Goal: Obtain resource: Obtain resource

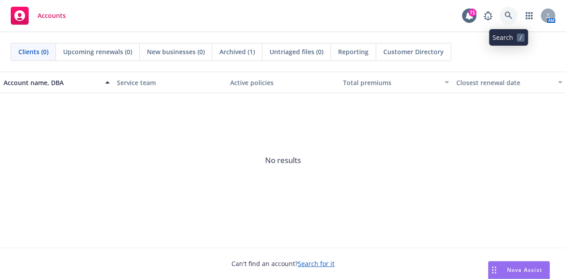
click at [509, 18] on icon at bounding box center [508, 16] width 8 height 8
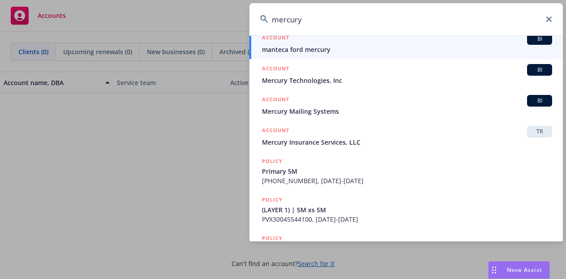
scroll to position [138, 0]
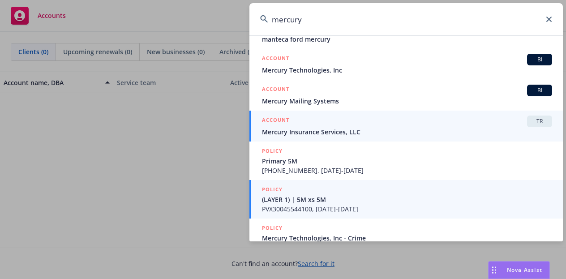
type input "mercury"
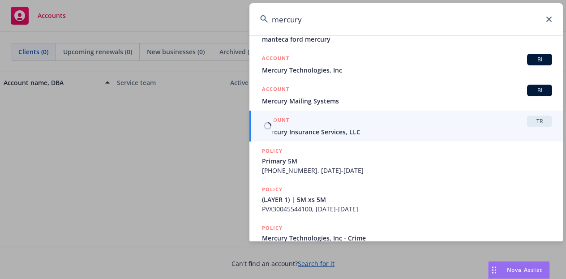
click at [366, 130] on span "Mercury Insurance Services, LLC" at bounding box center [407, 131] width 290 height 9
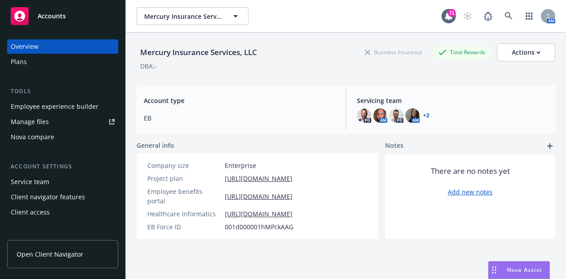
click at [47, 59] on div "Plans" at bounding box center [63, 62] width 104 height 14
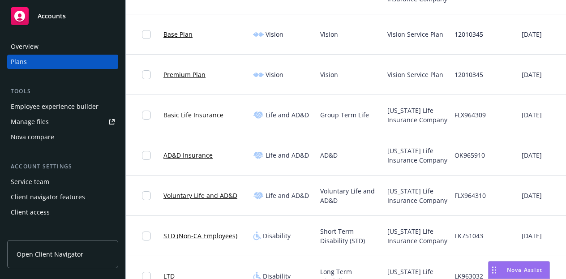
scroll to position [0, 162]
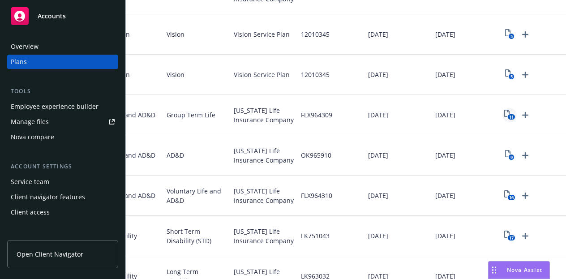
click at [504, 115] on icon "11" at bounding box center [509, 115] width 11 height 10
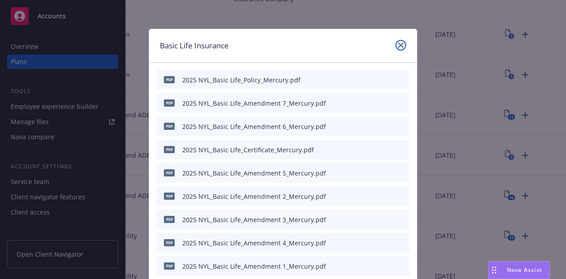
click at [398, 44] on icon "close" at bounding box center [400, 45] width 5 height 5
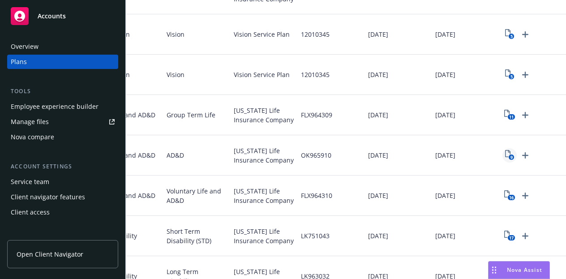
click at [505, 151] on icon "View Plan Documents" at bounding box center [507, 153] width 5 height 7
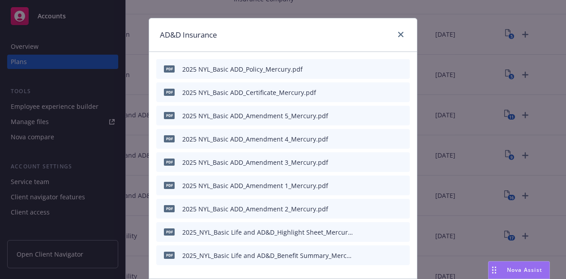
scroll to position [79, 0]
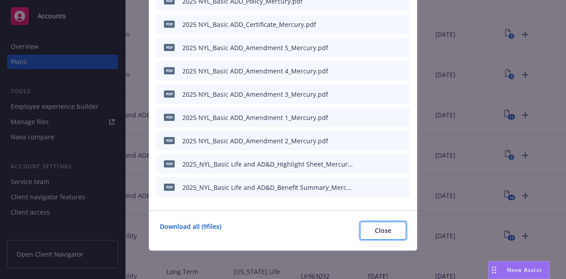
click at [367, 235] on button "Close" at bounding box center [383, 231] width 46 height 18
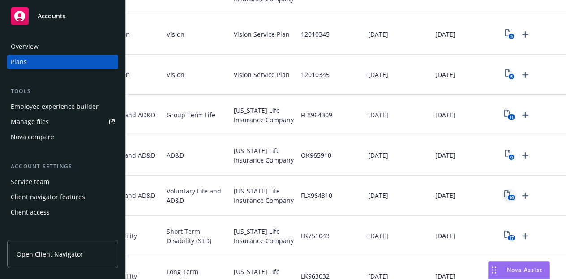
click at [504, 195] on icon "16" at bounding box center [509, 195] width 11 height 10
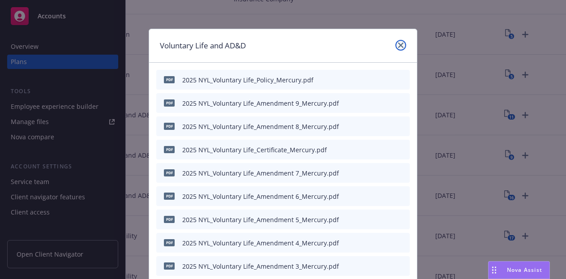
click at [400, 46] on icon "close" at bounding box center [400, 45] width 5 height 5
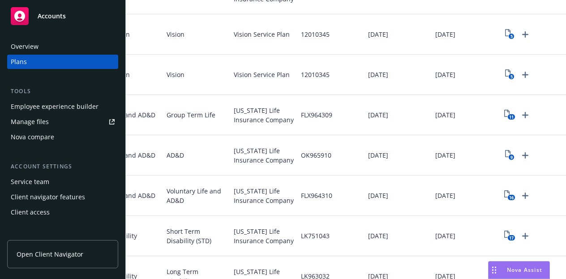
scroll to position [506, 0]
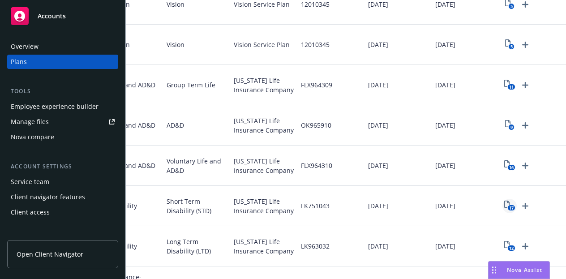
click at [509, 206] on text "17" at bounding box center [511, 208] width 4 height 6
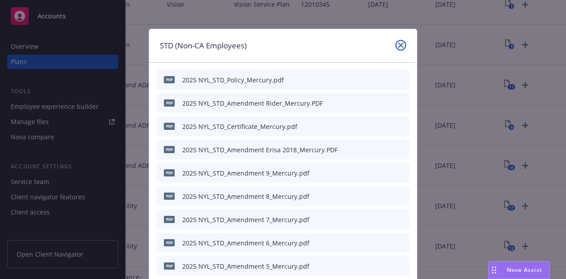
click at [398, 44] on icon "close" at bounding box center [400, 45] width 5 height 5
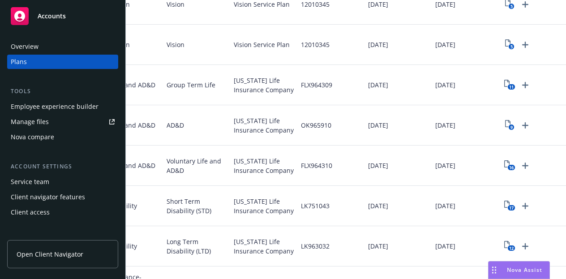
scroll to position [607, 0]
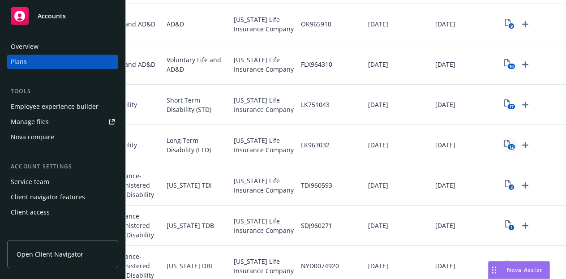
click at [507, 144] on rect "View Plan Documents" at bounding box center [511, 147] width 8 height 6
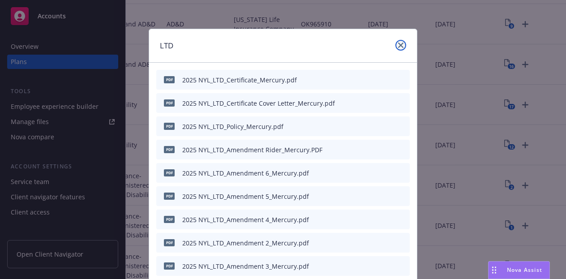
click at [398, 46] on icon "close" at bounding box center [400, 45] width 5 height 5
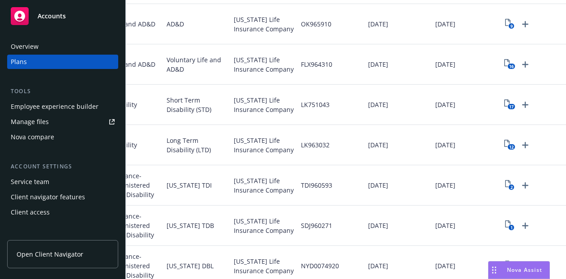
scroll to position [654, 0]
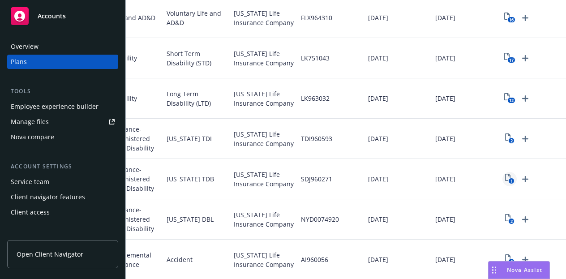
click at [505, 179] on icon "1" at bounding box center [509, 179] width 9 height 10
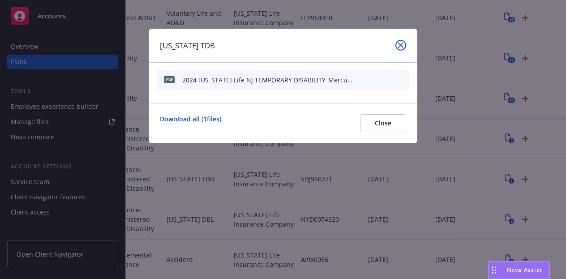
click at [402, 41] on link "close" at bounding box center [400, 45] width 11 height 11
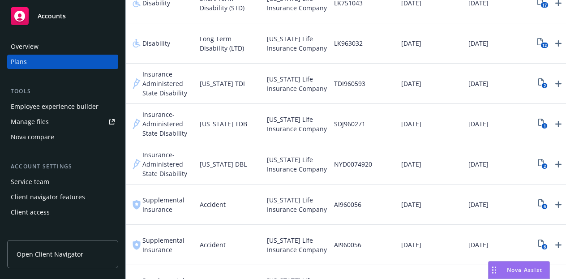
scroll to position [0, 162]
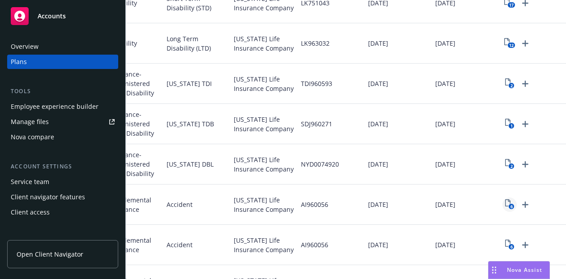
click at [505, 205] on icon "View Plan Documents" at bounding box center [507, 202] width 5 height 7
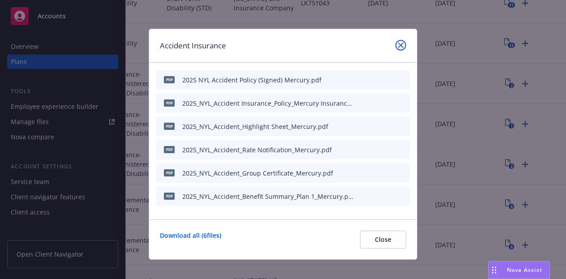
click at [399, 45] on icon "close" at bounding box center [400, 45] width 5 height 5
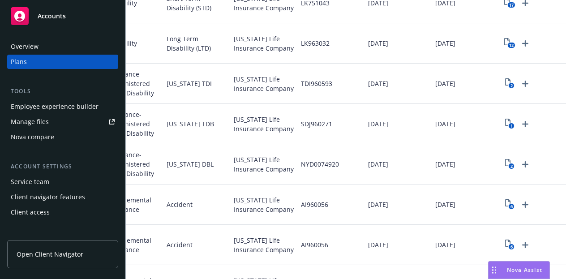
click at [50, 56] on div "Plans" at bounding box center [63, 62] width 104 height 14
click at [49, 255] on span "Open Client Navigator" at bounding box center [50, 253] width 67 height 9
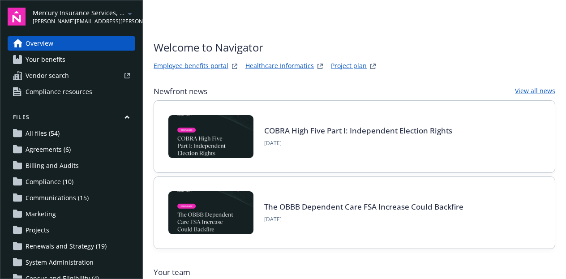
click at [77, 55] on link "Your benefits" at bounding box center [72, 59] width 128 height 14
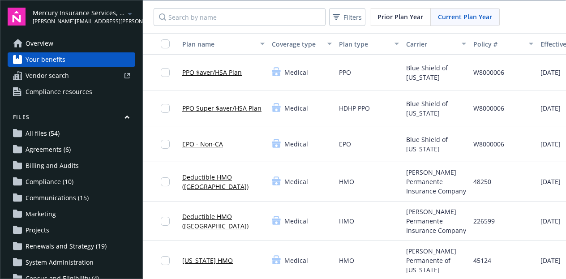
click at [211, 72] on link "PPO $aver/HSA Plan" at bounding box center [212, 72] width 60 height 9
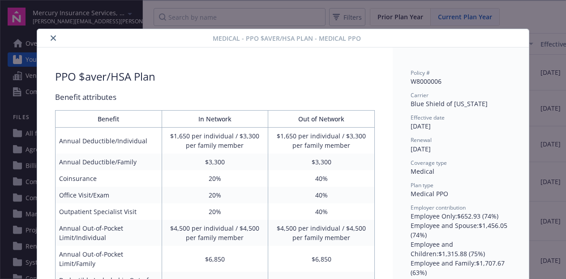
click at [48, 37] on button "close" at bounding box center [53, 38] width 11 height 11
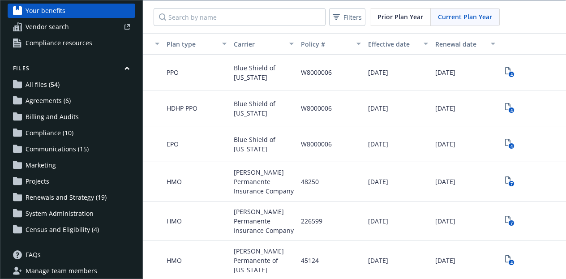
scroll to position [50, 0]
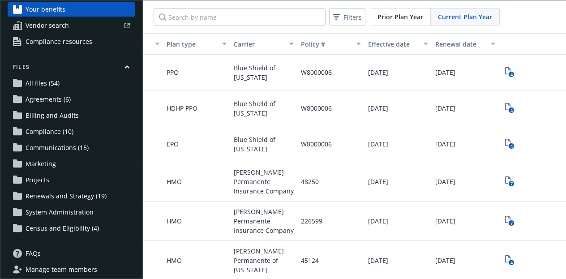
click at [92, 13] on link "Your benefits" at bounding box center [72, 9] width 128 height 14
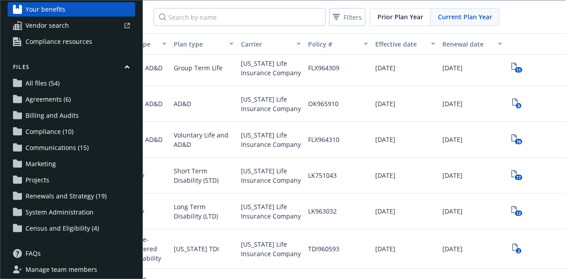
scroll to position [434, 165]
click at [518, 136] on icon "16" at bounding box center [517, 139] width 11 height 10
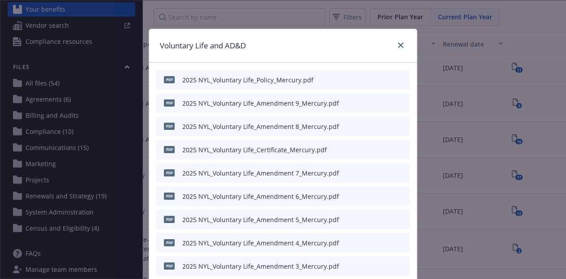
click at [398, 77] on icon "preview file" at bounding box center [401, 79] width 8 height 6
click at [398, 44] on icon "close" at bounding box center [400, 45] width 5 height 5
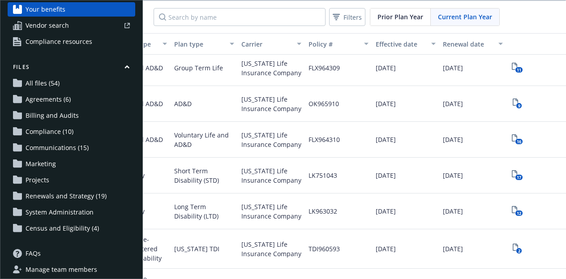
scroll to position [432, 186]
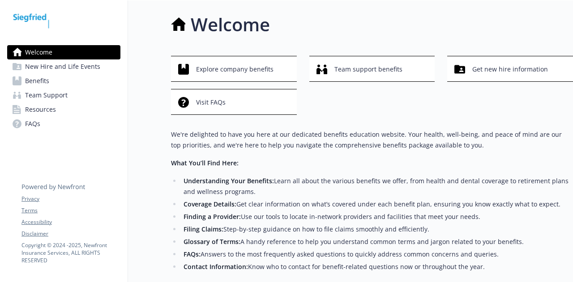
click at [36, 18] on img at bounding box center [31, 21] width 48 height 27
